Goal: Navigation & Orientation: Understand site structure

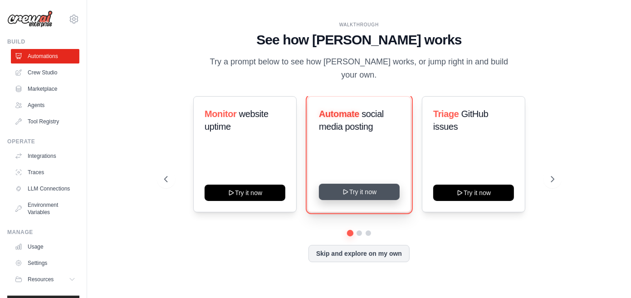
click at [363, 188] on button "Try it now" at bounding box center [359, 192] width 81 height 16
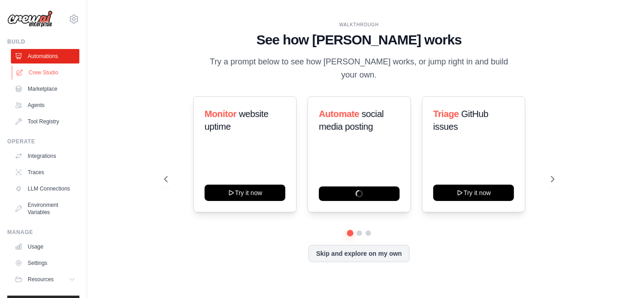
click at [37, 72] on link "Crew Studio" at bounding box center [46, 72] width 68 height 15
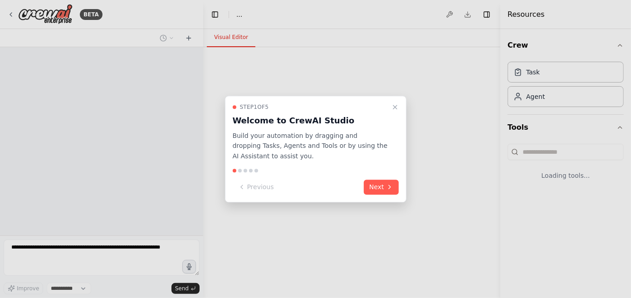
select select "****"
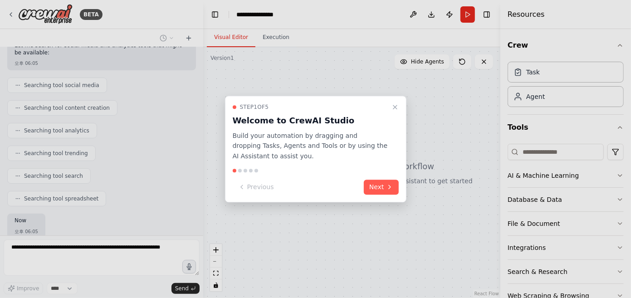
scroll to position [209, 0]
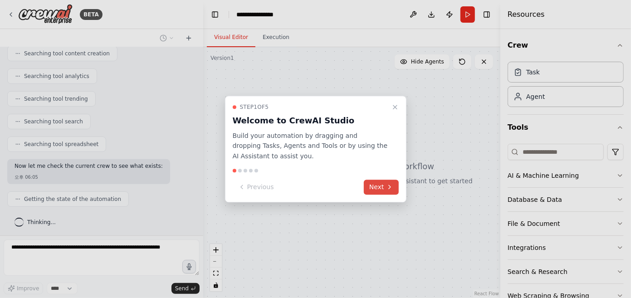
click at [387, 187] on icon at bounding box center [389, 187] width 7 height 7
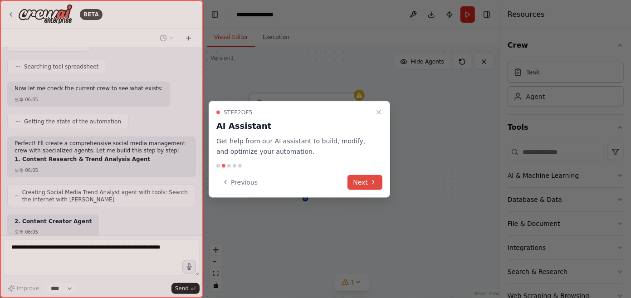
scroll to position [348, 0]
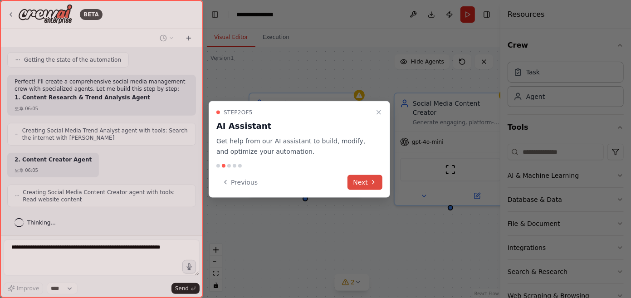
click at [366, 185] on button "Next" at bounding box center [364, 182] width 35 height 15
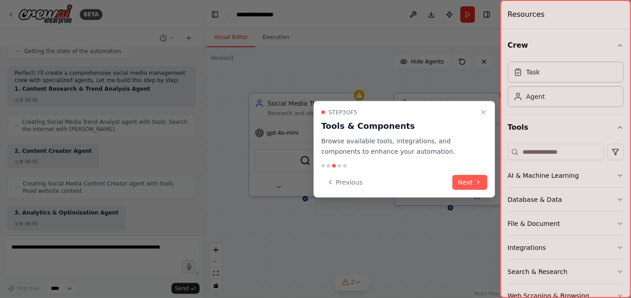
scroll to position [410, 0]
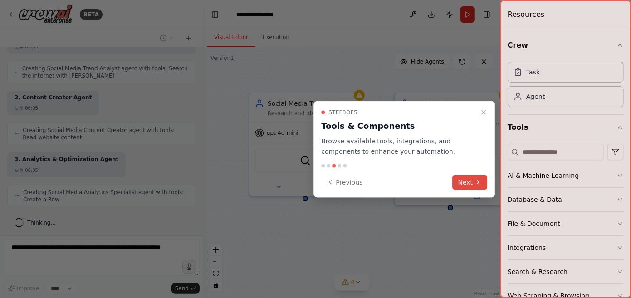
click at [478, 183] on icon at bounding box center [478, 182] width 2 height 4
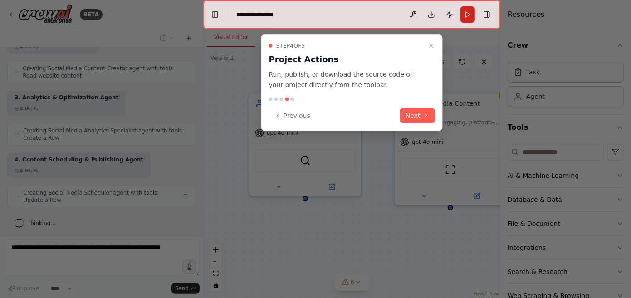
scroll to position [464, 0]
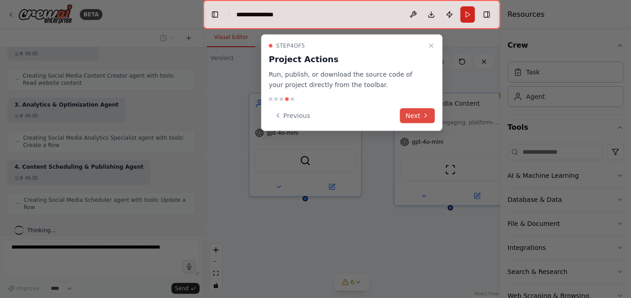
click at [417, 118] on button "Next" at bounding box center [417, 115] width 35 height 15
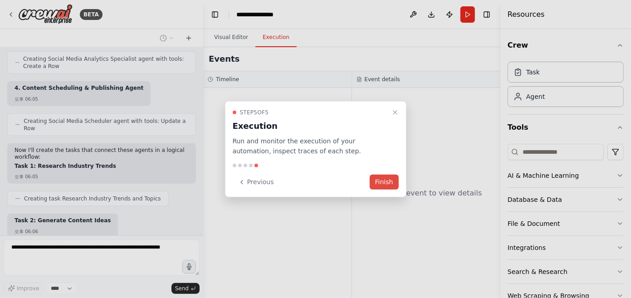
scroll to position [590, 0]
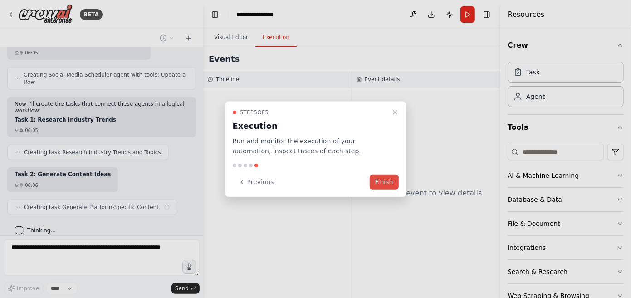
click at [390, 184] on button "Finish" at bounding box center [384, 182] width 29 height 15
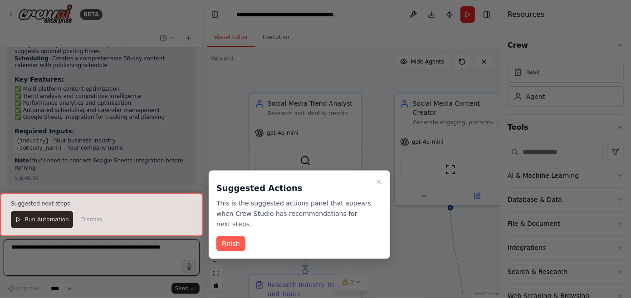
scroll to position [1182, 0]
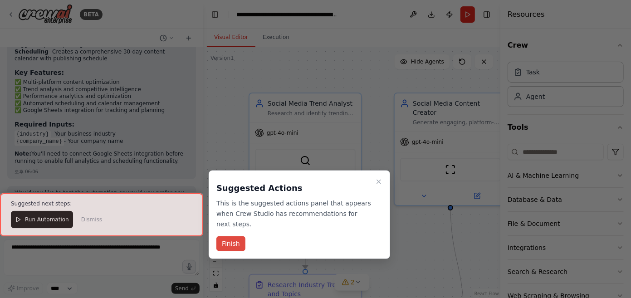
click at [235, 246] on button "Finish" at bounding box center [230, 243] width 29 height 15
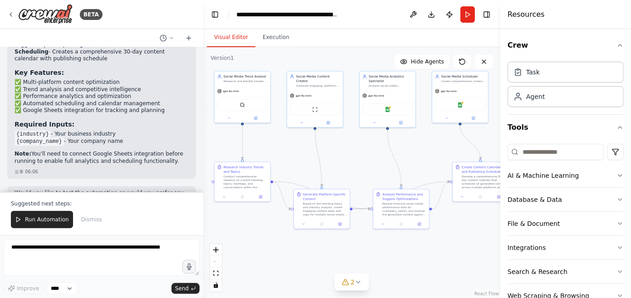
drag, startPoint x: 417, startPoint y: 237, endPoint x: 327, endPoint y: 158, distance: 119.9
click at [327, 158] on div ".deletable-edge-delete-btn { width: 20px; height: 20px; border: 0px solid #ffff…" at bounding box center [351, 172] width 297 height 251
click at [50, 221] on span "Run Automation" at bounding box center [47, 219] width 44 height 7
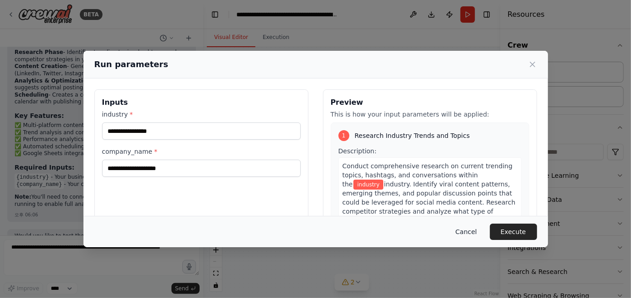
click at [466, 231] on button "Cancel" at bounding box center [466, 232] width 36 height 16
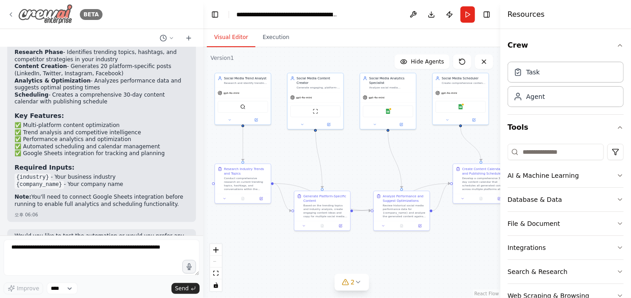
click at [59, 15] on img at bounding box center [45, 14] width 54 height 20
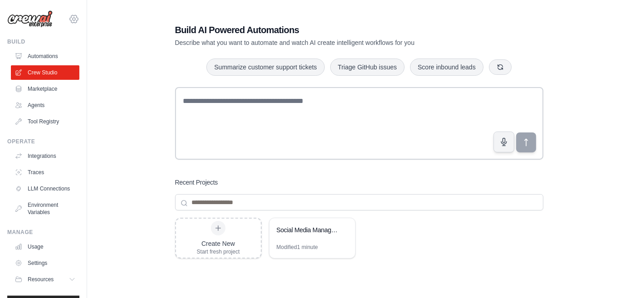
click at [77, 16] on icon at bounding box center [73, 19] width 11 height 11
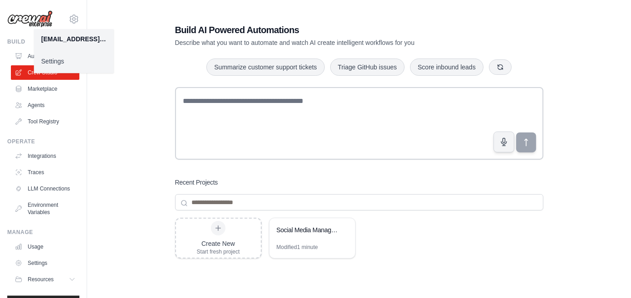
click at [77, 67] on link "Settings" at bounding box center [74, 61] width 80 height 16
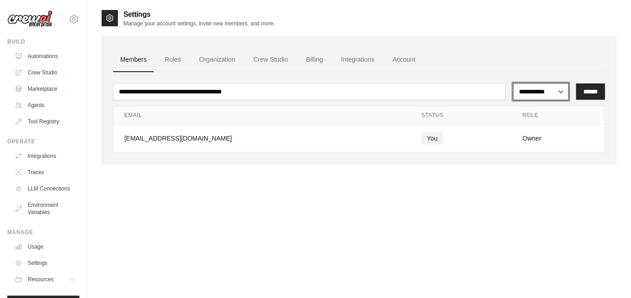
click at [555, 93] on select "**********" at bounding box center [541, 91] width 56 height 17
click at [556, 90] on select "**********" at bounding box center [541, 91] width 56 height 17
click at [177, 58] on link "Roles" at bounding box center [172, 60] width 31 height 24
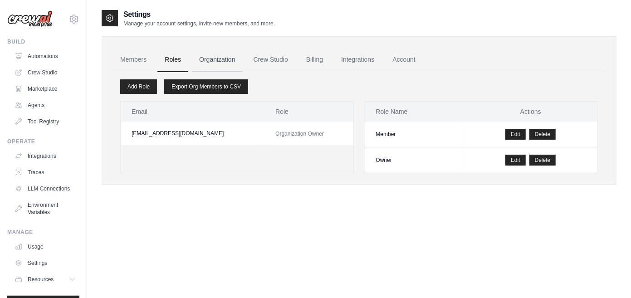
click at [215, 59] on link "Organization" at bounding box center [217, 60] width 50 height 24
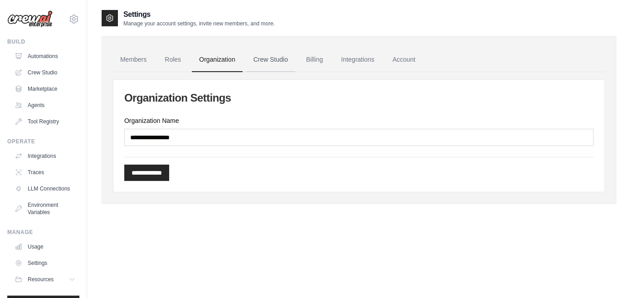
click at [252, 63] on link "Crew Studio" at bounding box center [270, 60] width 49 height 24
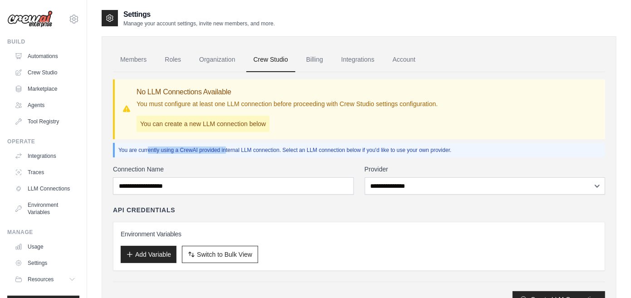
drag, startPoint x: 120, startPoint y: 152, endPoint x: 205, endPoint y: 151, distance: 85.7
click at [205, 151] on p "You are currently using a CrewAI provided internal LLM connection. Select an LL…" at bounding box center [359, 149] width 483 height 7
click at [239, 151] on p "You are currently using a CrewAI provided internal LLM connection. Select an LL…" at bounding box center [359, 149] width 483 height 7
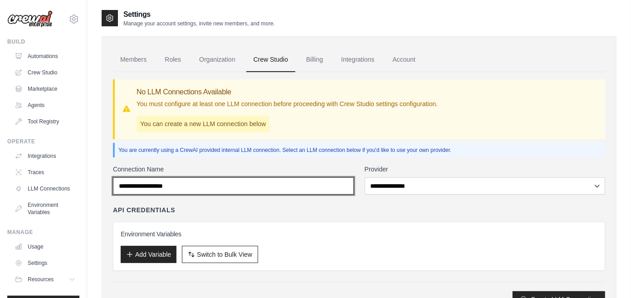
click at [240, 189] on input "Connection Name" at bounding box center [233, 185] width 241 height 17
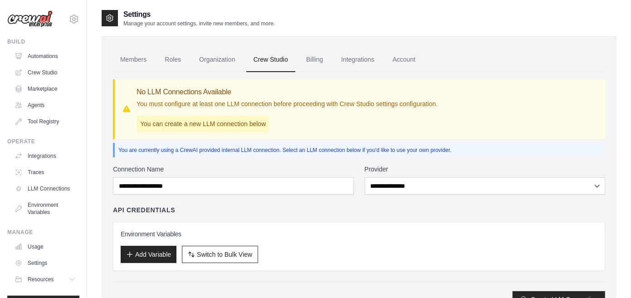
click at [409, 200] on div "**********" at bounding box center [359, 236] width 492 height 143
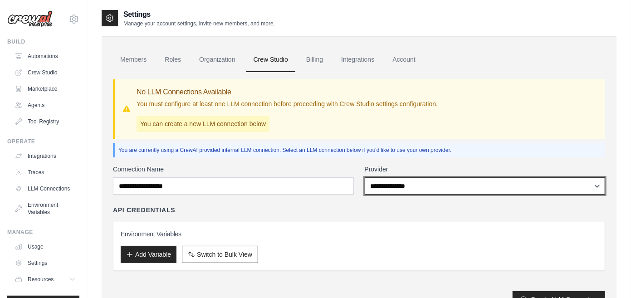
click at [411, 185] on select "**********" at bounding box center [485, 185] width 241 height 17
click at [410, 183] on select "**********" at bounding box center [485, 185] width 241 height 17
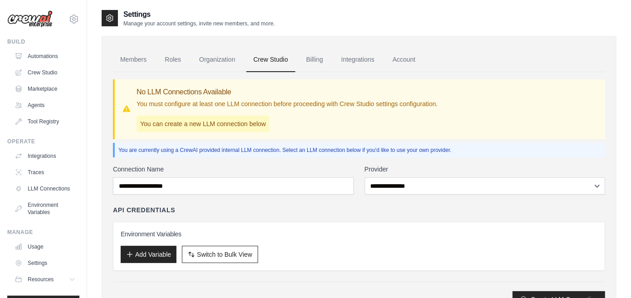
drag, startPoint x: 420, startPoint y: 168, endPoint x: 418, endPoint y: 164, distance: 4.7
click at [420, 167] on label "Provider" at bounding box center [485, 169] width 241 height 9
click at [420, 177] on select "**********" at bounding box center [485, 185] width 241 height 17
click at [321, 65] on link "Billing" at bounding box center [314, 60] width 31 height 24
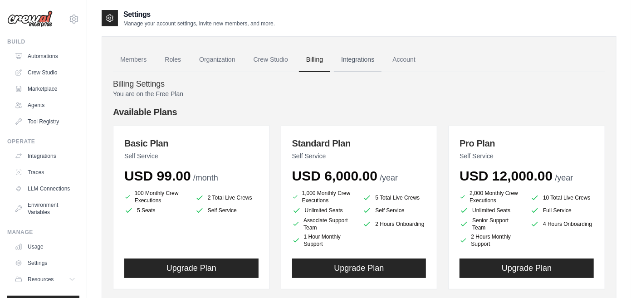
click at [366, 55] on link "Integrations" at bounding box center [358, 60] width 48 height 24
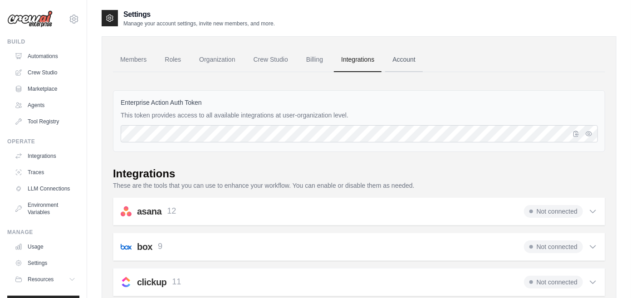
click at [407, 60] on link "Account" at bounding box center [404, 60] width 38 height 24
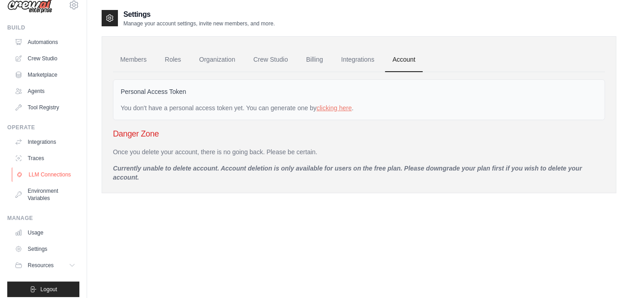
scroll to position [20, 0]
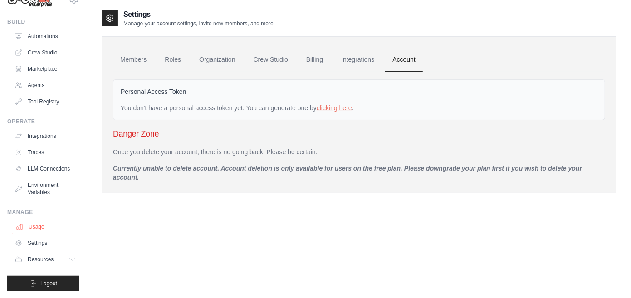
click at [54, 226] on link "Usage" at bounding box center [46, 227] width 68 height 15
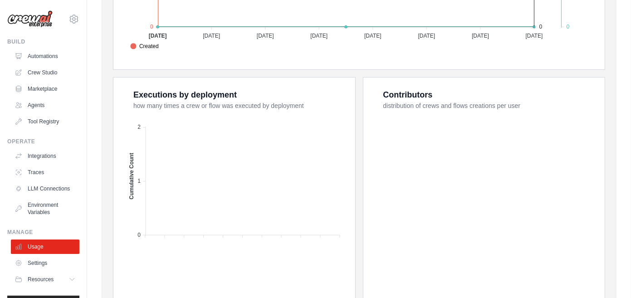
scroll to position [358, 0]
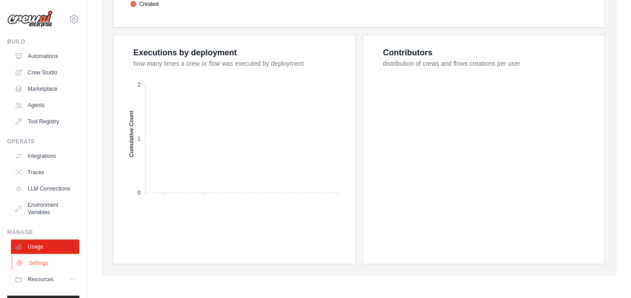
click at [45, 258] on link "Settings" at bounding box center [46, 263] width 68 height 15
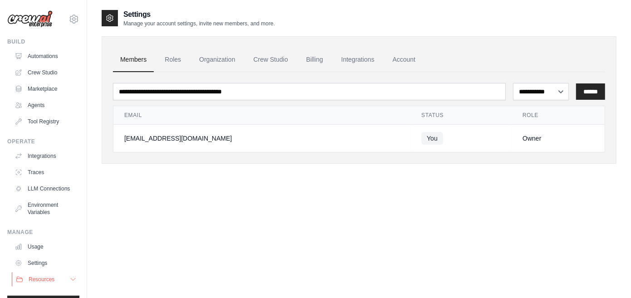
click at [48, 284] on button "Resources" at bounding box center [46, 279] width 68 height 15
click at [78, 16] on icon at bounding box center [73, 19] width 11 height 11
click at [85, 58] on link "Settings" at bounding box center [74, 61] width 80 height 16
click at [76, 20] on icon at bounding box center [73, 19] width 11 height 11
click at [277, 32] on div "**********" at bounding box center [359, 95] width 515 height 137
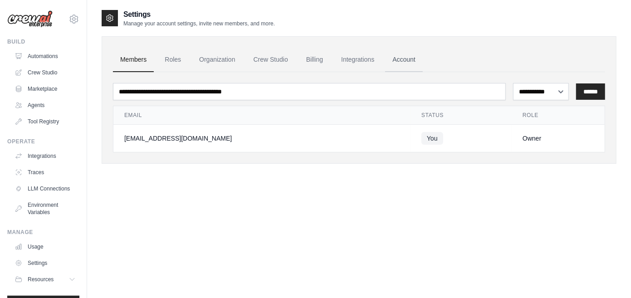
click at [422, 58] on link "Account" at bounding box center [404, 60] width 38 height 24
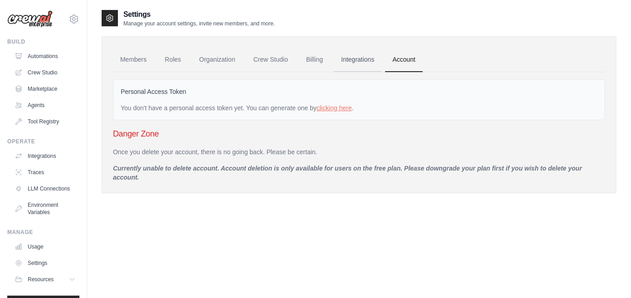
click at [381, 54] on link "Integrations" at bounding box center [358, 60] width 48 height 24
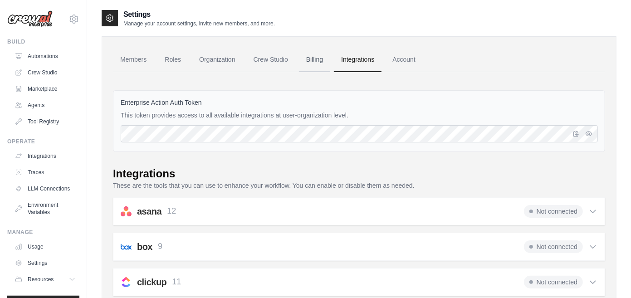
click at [328, 64] on link "Billing" at bounding box center [314, 60] width 31 height 24
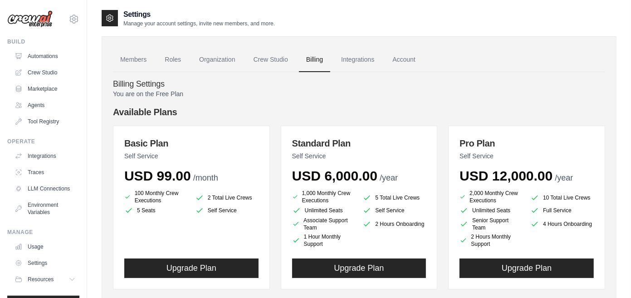
click at [56, 48] on div "Build Automations Crew Studio Marketplace Agents" at bounding box center [43, 83] width 72 height 91
click at [56, 56] on link "Automations" at bounding box center [46, 56] width 68 height 15
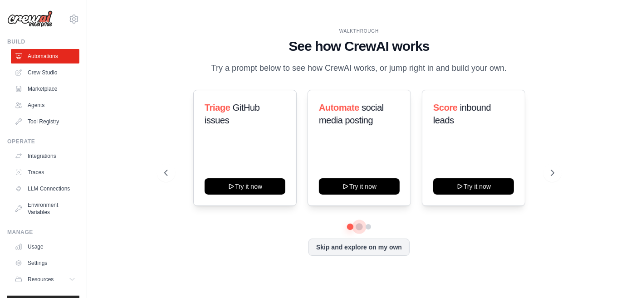
click at [356, 230] on button at bounding box center [359, 226] width 7 height 7
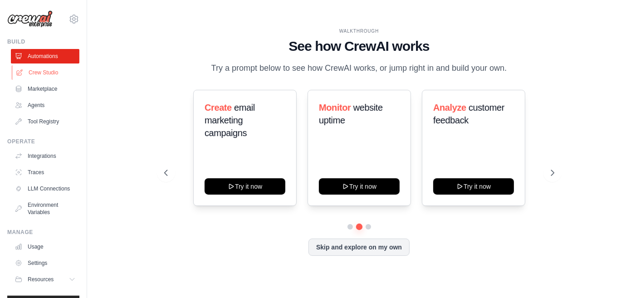
click at [42, 72] on link "Crew Studio" at bounding box center [46, 72] width 68 height 15
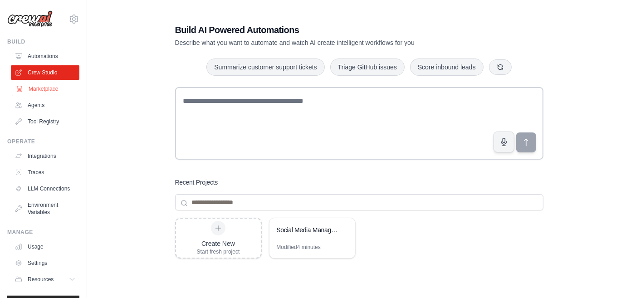
click at [48, 94] on link "Marketplace" at bounding box center [46, 89] width 68 height 15
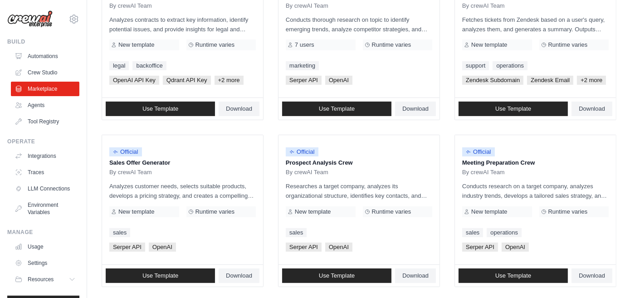
scroll to position [157, 0]
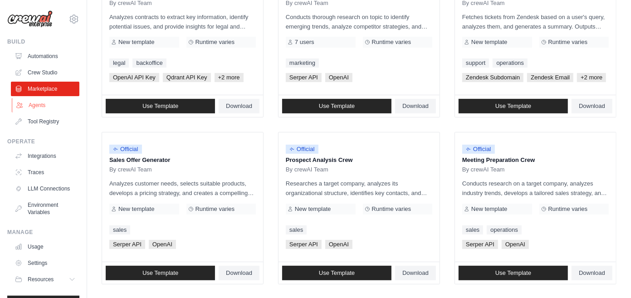
click at [54, 101] on link "Agents" at bounding box center [46, 105] width 68 height 15
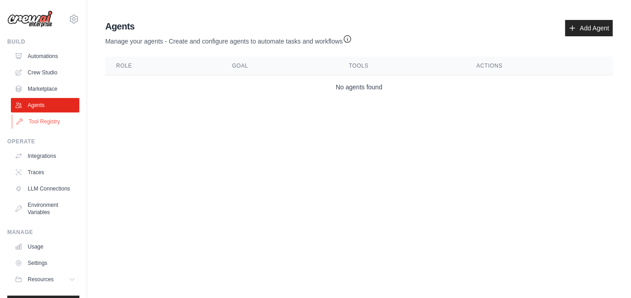
click at [55, 127] on link "Tool Registry" at bounding box center [46, 121] width 68 height 15
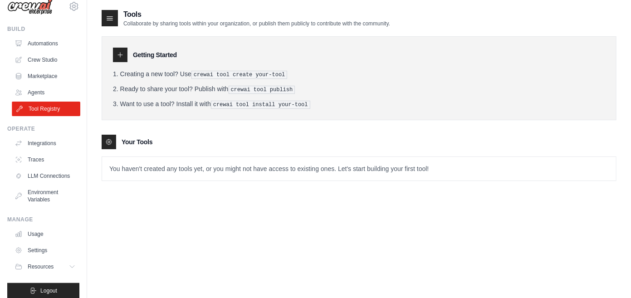
scroll to position [20, 0]
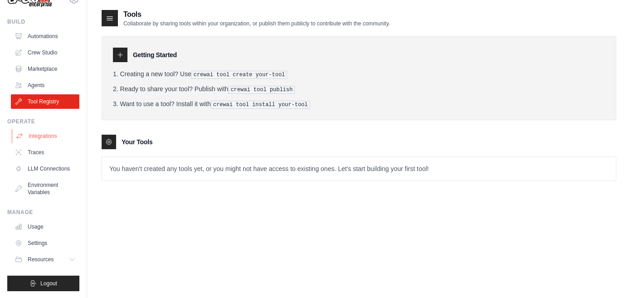
click at [64, 139] on link "Integrations" at bounding box center [46, 136] width 68 height 15
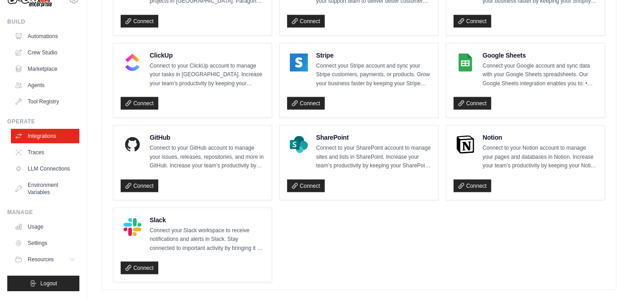
scroll to position [657, 0]
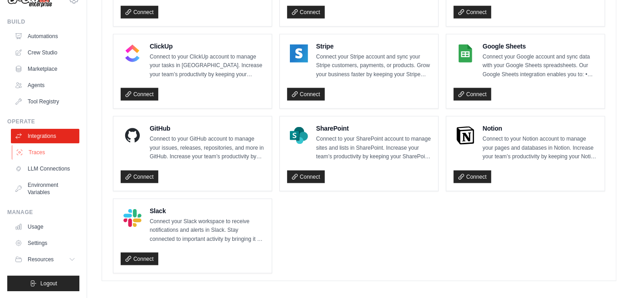
click at [51, 154] on link "Traces" at bounding box center [46, 152] width 68 height 15
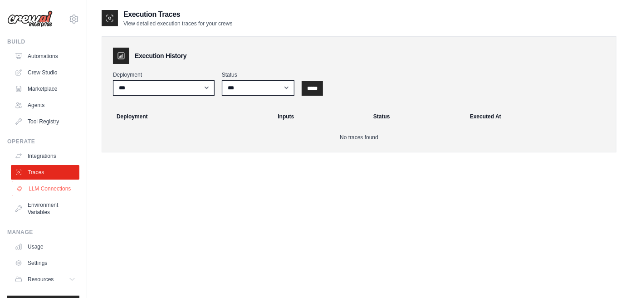
click at [63, 193] on link "LLM Connections" at bounding box center [46, 188] width 68 height 15
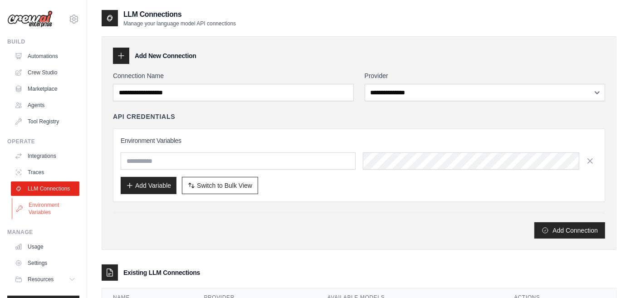
click at [63, 205] on link "Environment Variables" at bounding box center [46, 209] width 68 height 22
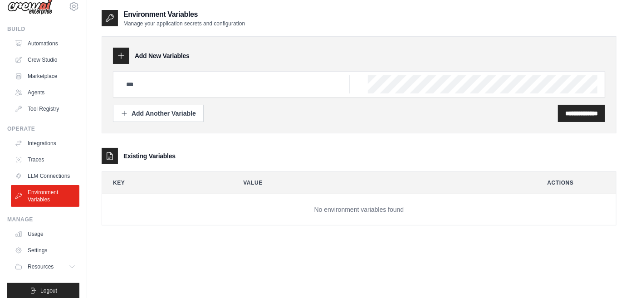
scroll to position [20, 0]
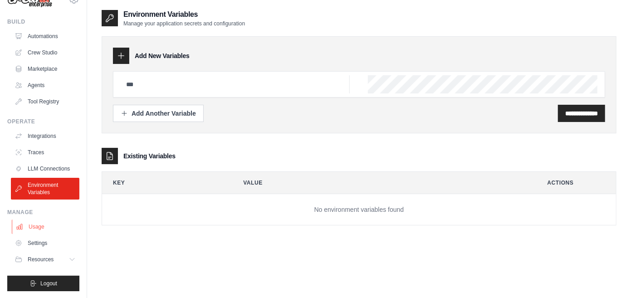
click at [51, 229] on link "Usage" at bounding box center [46, 227] width 68 height 15
